Goal: Navigation & Orientation: Find specific page/section

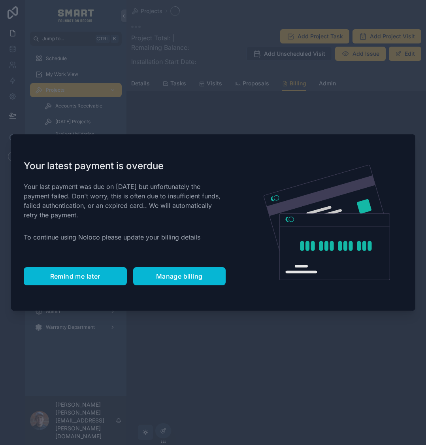
click at [85, 281] on button "Remind me later" at bounding box center [75, 276] width 103 height 18
click at [79, 279] on span "Remind me later" at bounding box center [75, 276] width 50 height 8
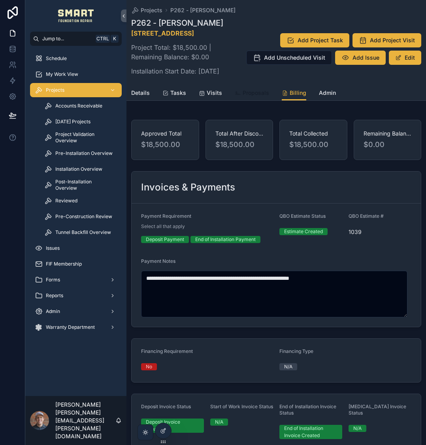
click at [265, 97] on span "Proposals" at bounding box center [256, 93] width 26 height 8
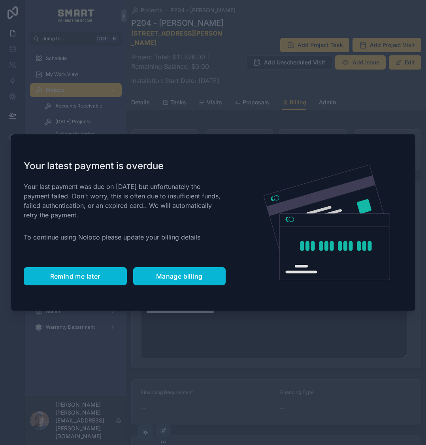
click at [81, 275] on span "Remind me later" at bounding box center [75, 276] width 50 height 8
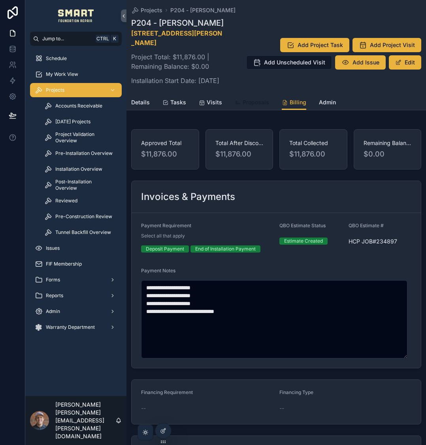
click at [258, 106] on span "Proposals" at bounding box center [256, 102] width 26 height 8
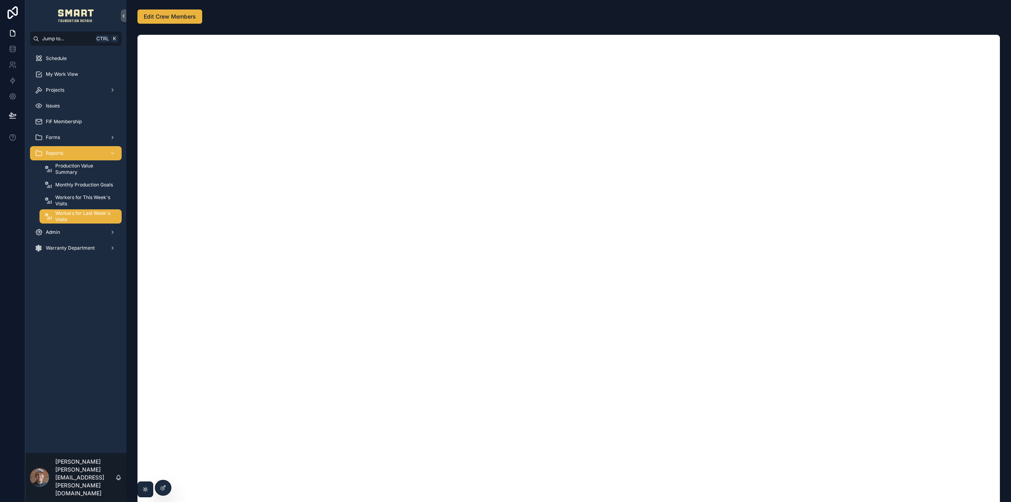
scroll to position [102, 0]
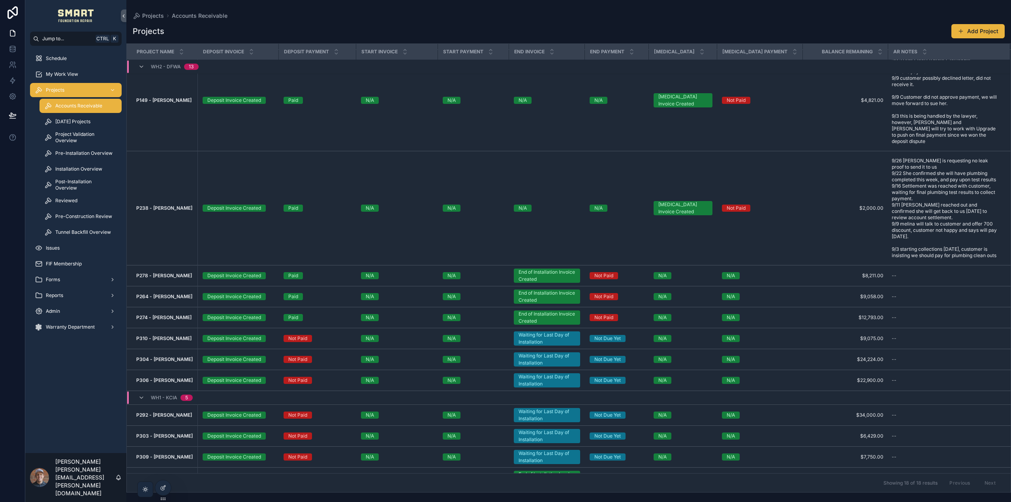
scroll to position [217, 0]
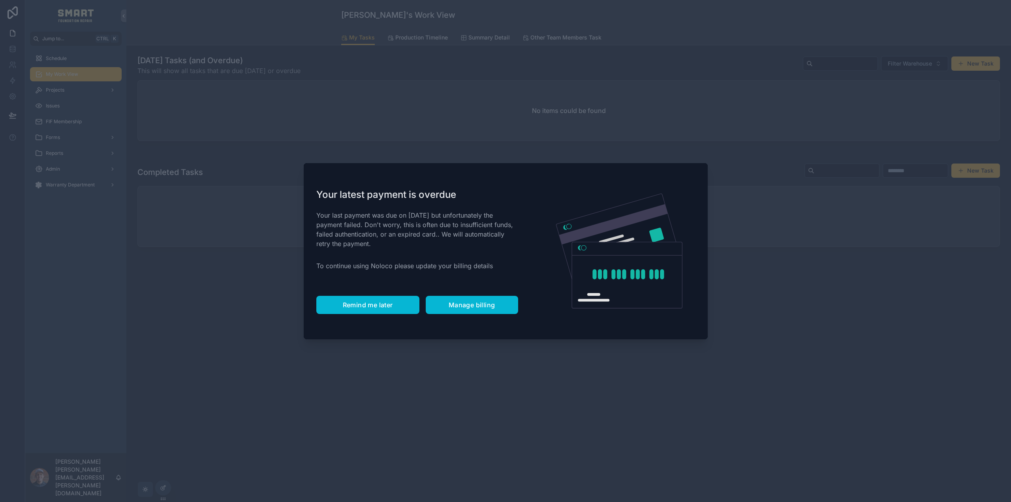
click at [381, 304] on span "Remind me later" at bounding box center [368, 305] width 50 height 8
click at [348, 305] on span "Remind me later" at bounding box center [368, 305] width 50 height 8
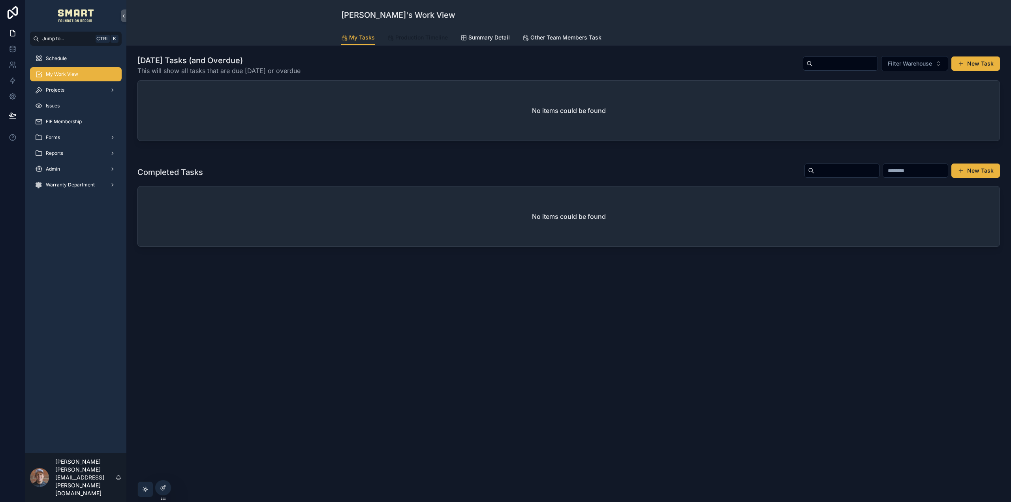
click at [411, 34] on span "Production Timeline" at bounding box center [421, 38] width 53 height 8
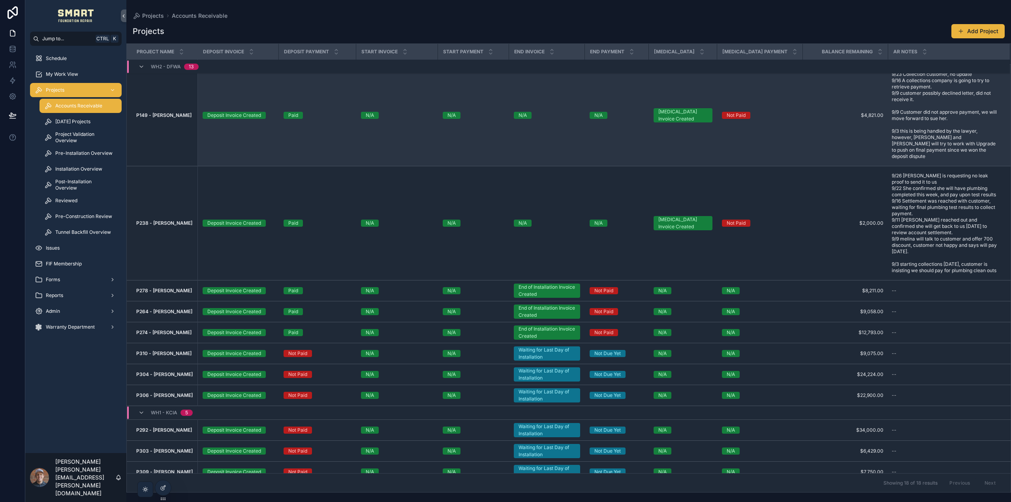
scroll to position [217, 0]
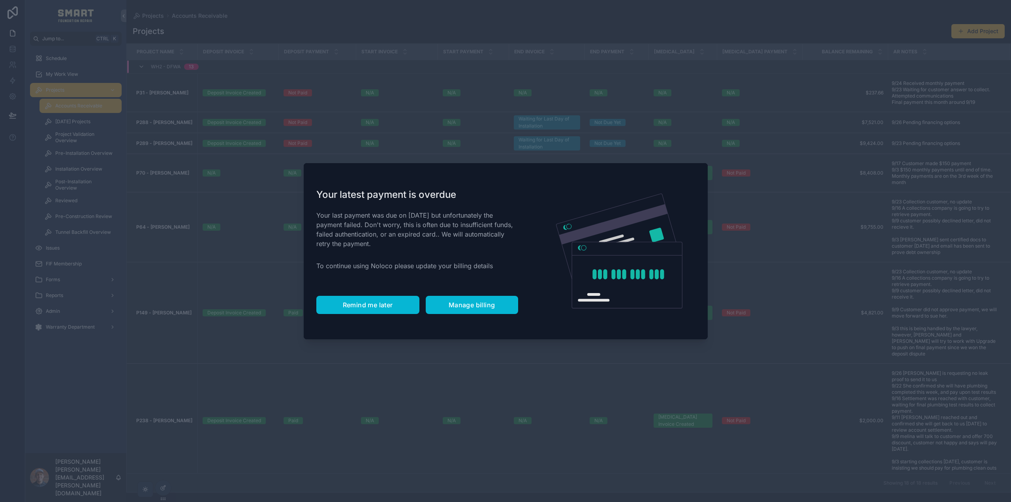
click at [365, 304] on span "Remind me later" at bounding box center [368, 305] width 50 height 8
